Goal: Information Seeking & Learning: Understand process/instructions

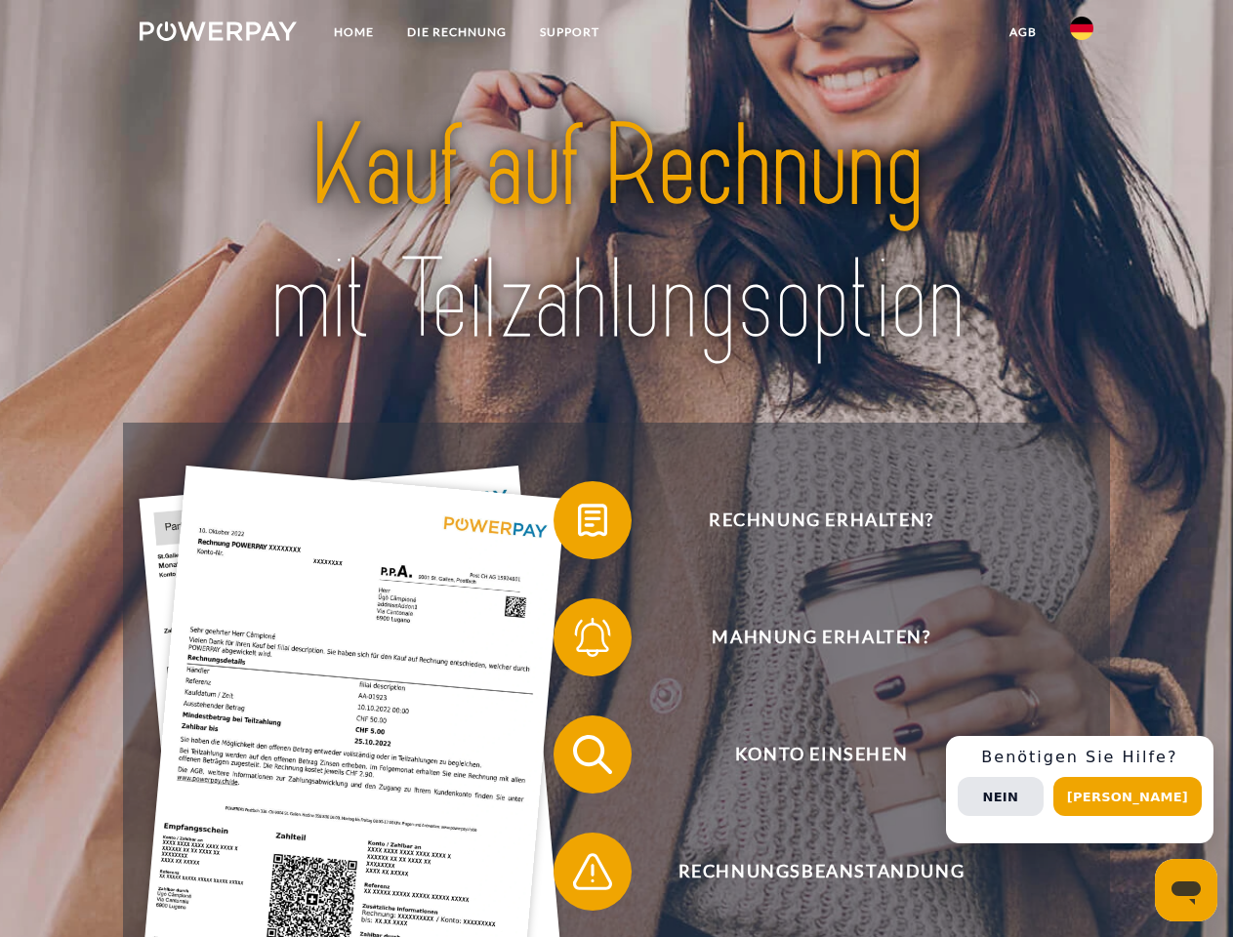
click at [218, 34] on img at bounding box center [218, 31] width 157 height 20
click at [1082, 34] on img at bounding box center [1081, 28] width 23 height 23
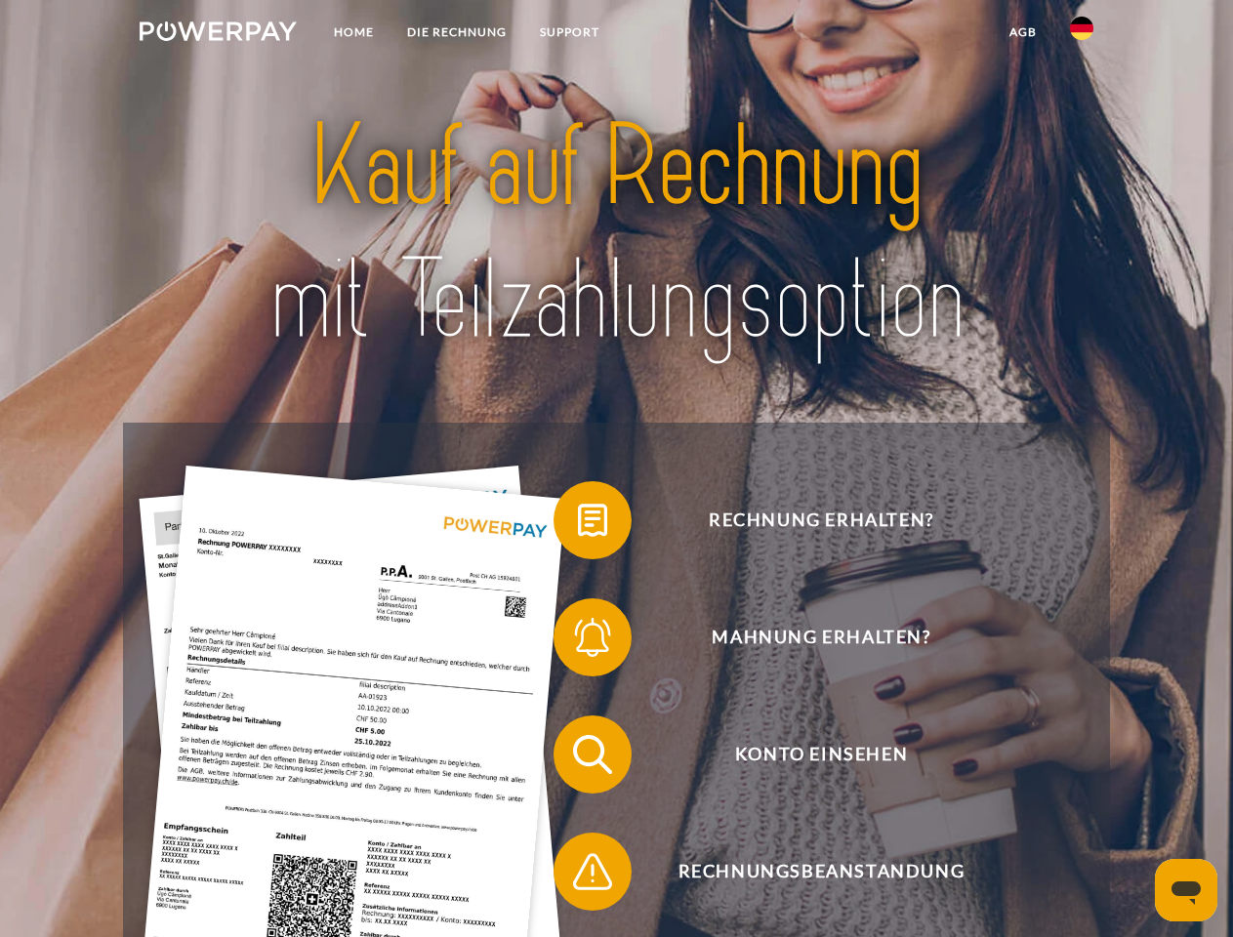
click at [1022, 32] on link "agb" at bounding box center [1023, 32] width 61 height 35
click at [578, 524] on span at bounding box center [564, 521] width 98 height 98
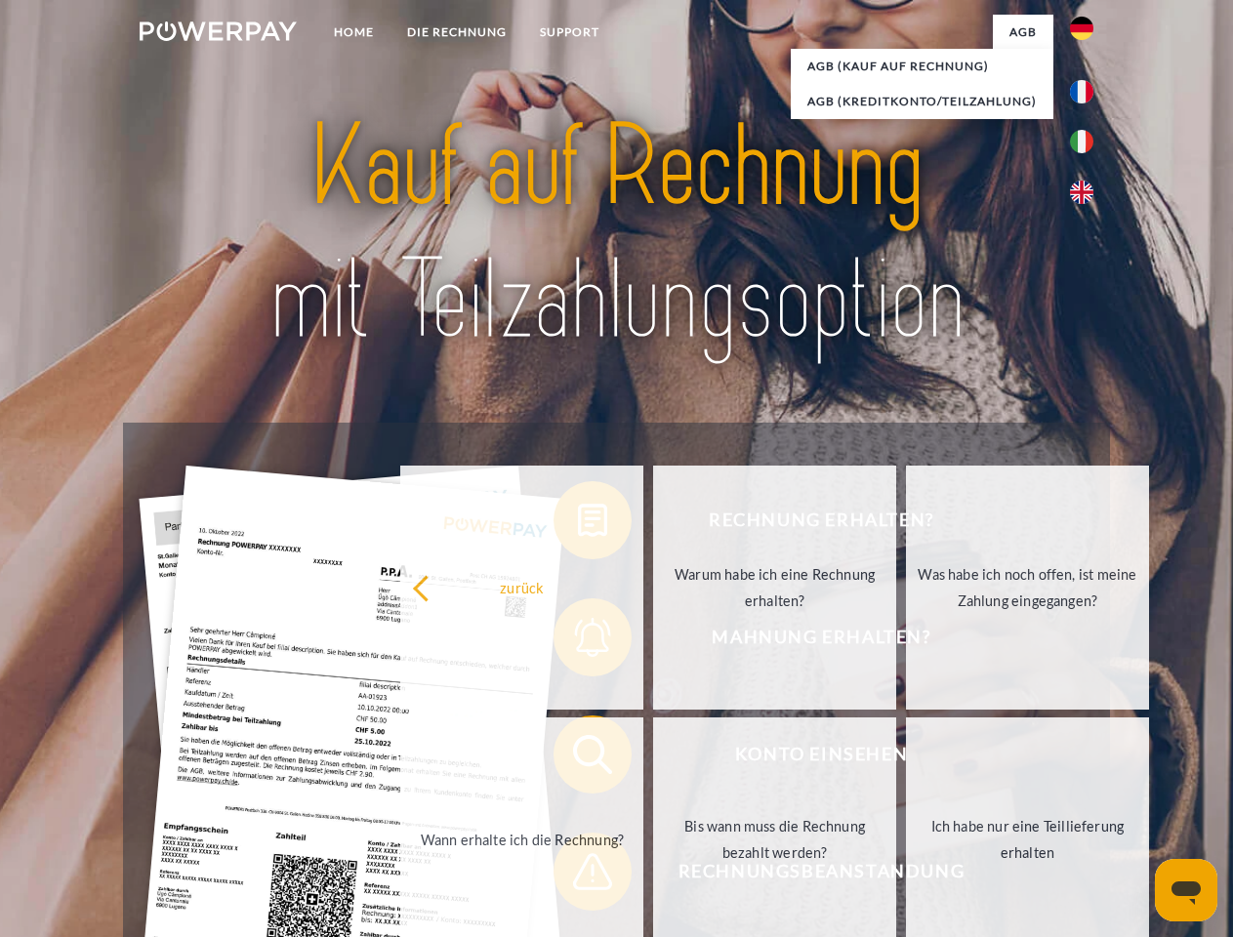
click at [578, 641] on div "Rechnung erhalten? Mahnung erhalten? Konto einsehen" at bounding box center [616, 813] width 986 height 781
click at [653, 759] on link "Bis wann muss die Rechnung bezahlt werden?" at bounding box center [774, 840] width 243 height 244
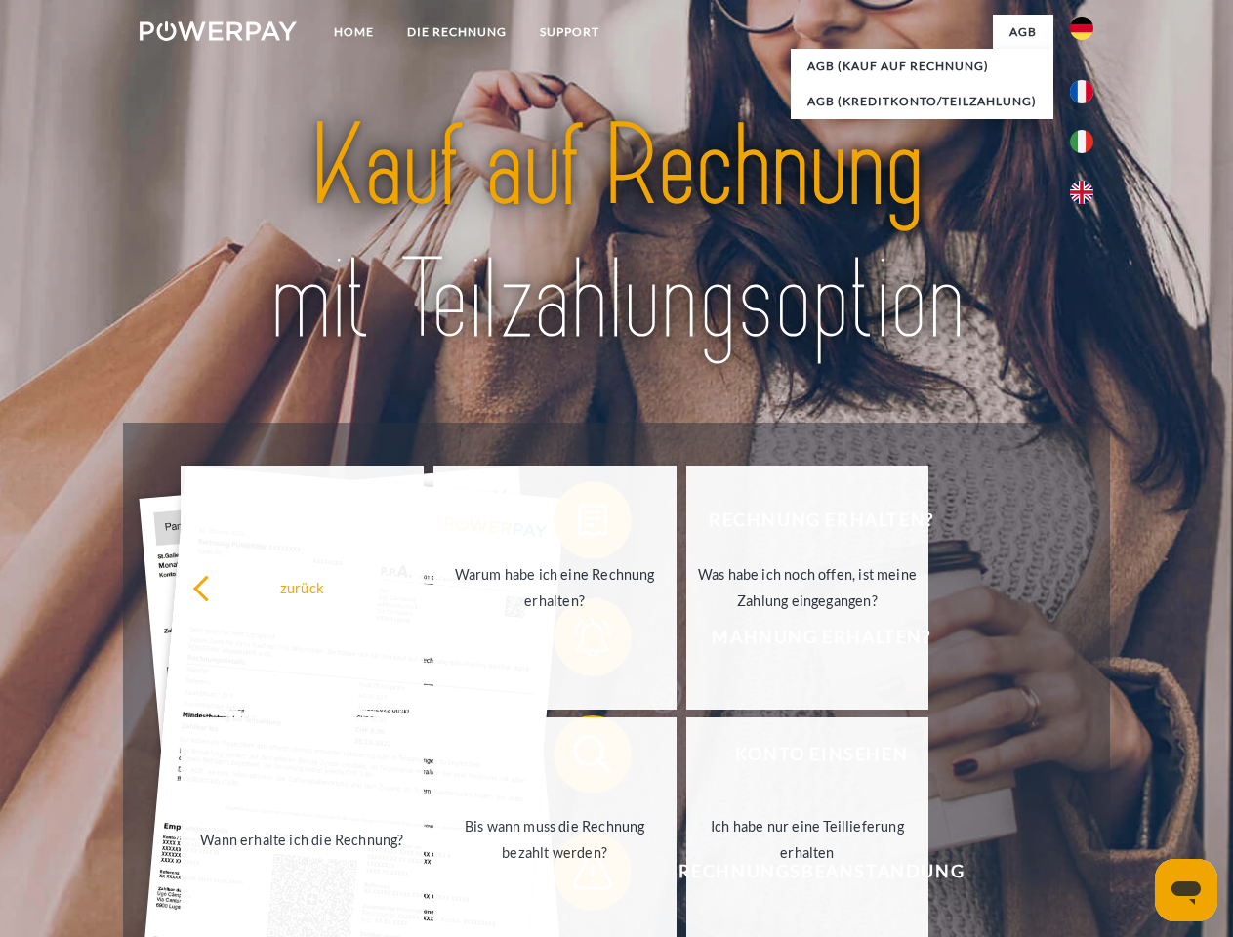
click at [578, 876] on span at bounding box center [564, 872] width 98 height 98
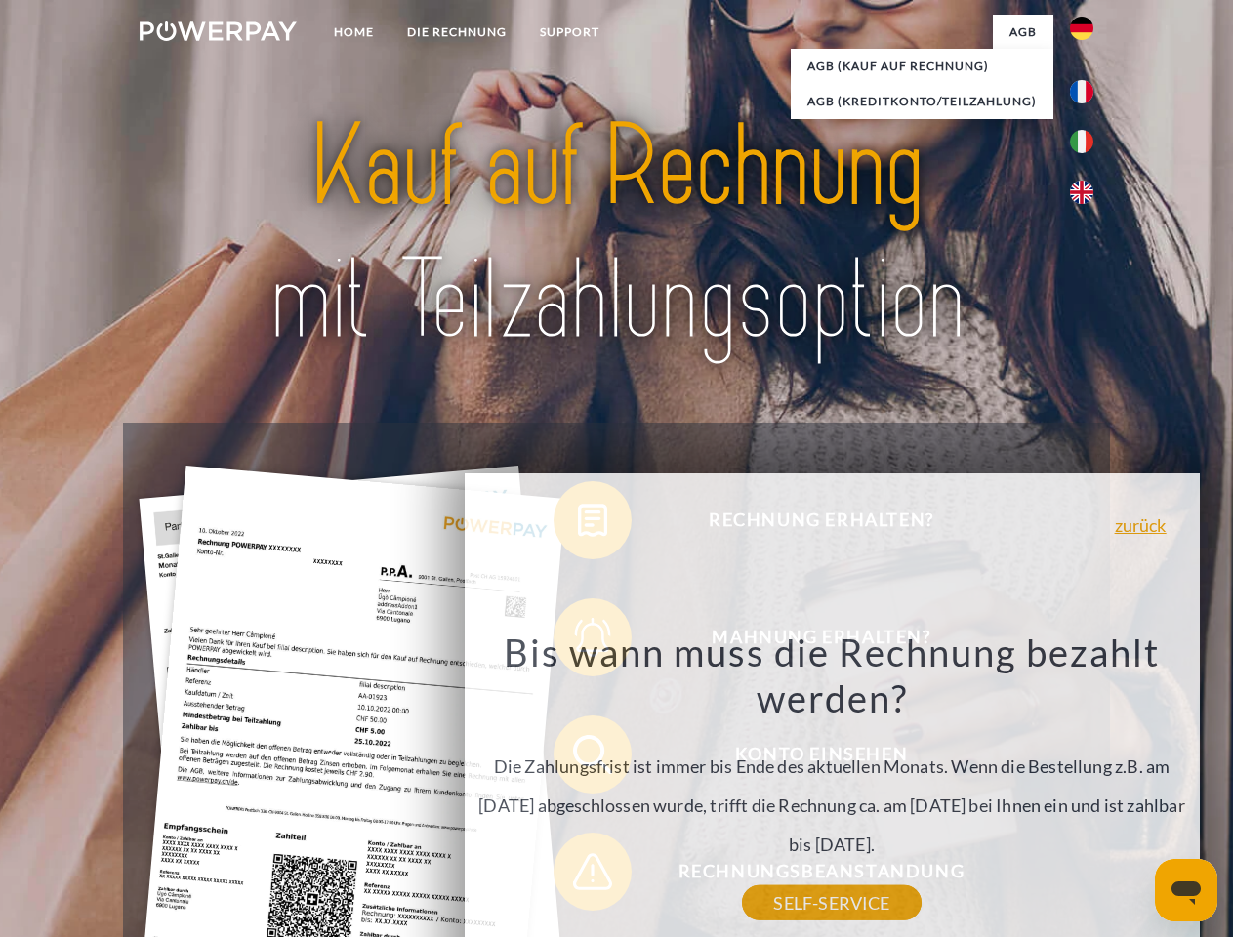
click at [1087, 790] on div "Rechnung erhalten? Mahnung erhalten? Konto einsehen" at bounding box center [616, 813] width 986 height 781
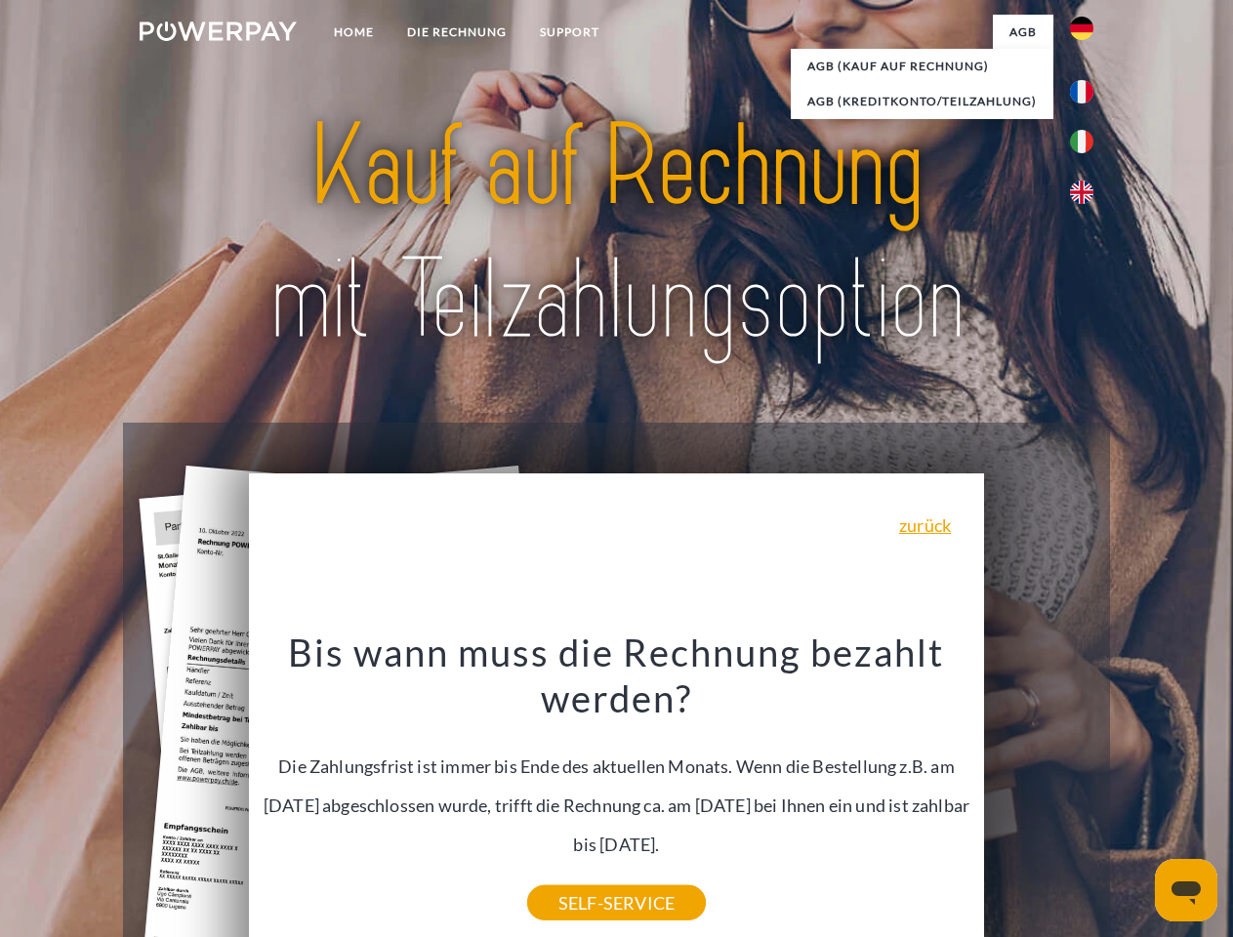
click at [1039, 794] on span "Konto einsehen" at bounding box center [821, 755] width 478 height 78
click at [1134, 797] on header "Home DIE RECHNUNG SUPPORT" at bounding box center [616, 674] width 1233 height 1348
